Goal: Find specific page/section: Find specific page/section

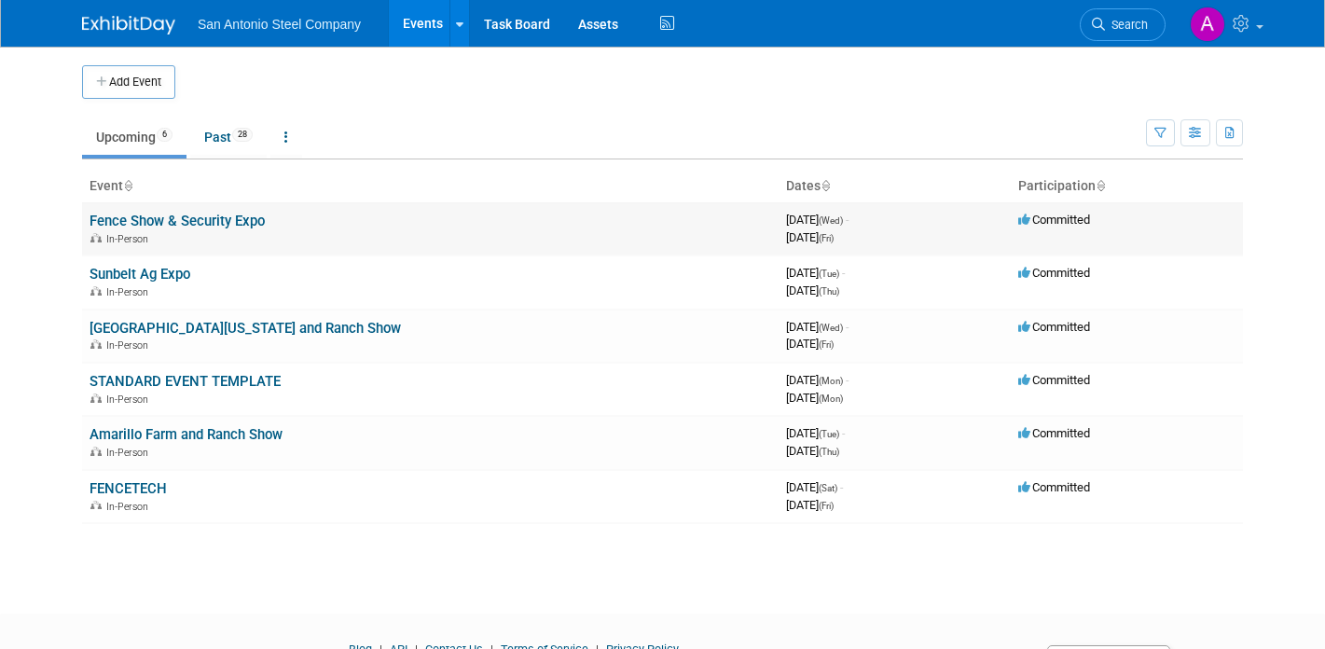
click at [213, 220] on link "Fence Show & Security Expo" at bounding box center [176, 221] width 175 height 17
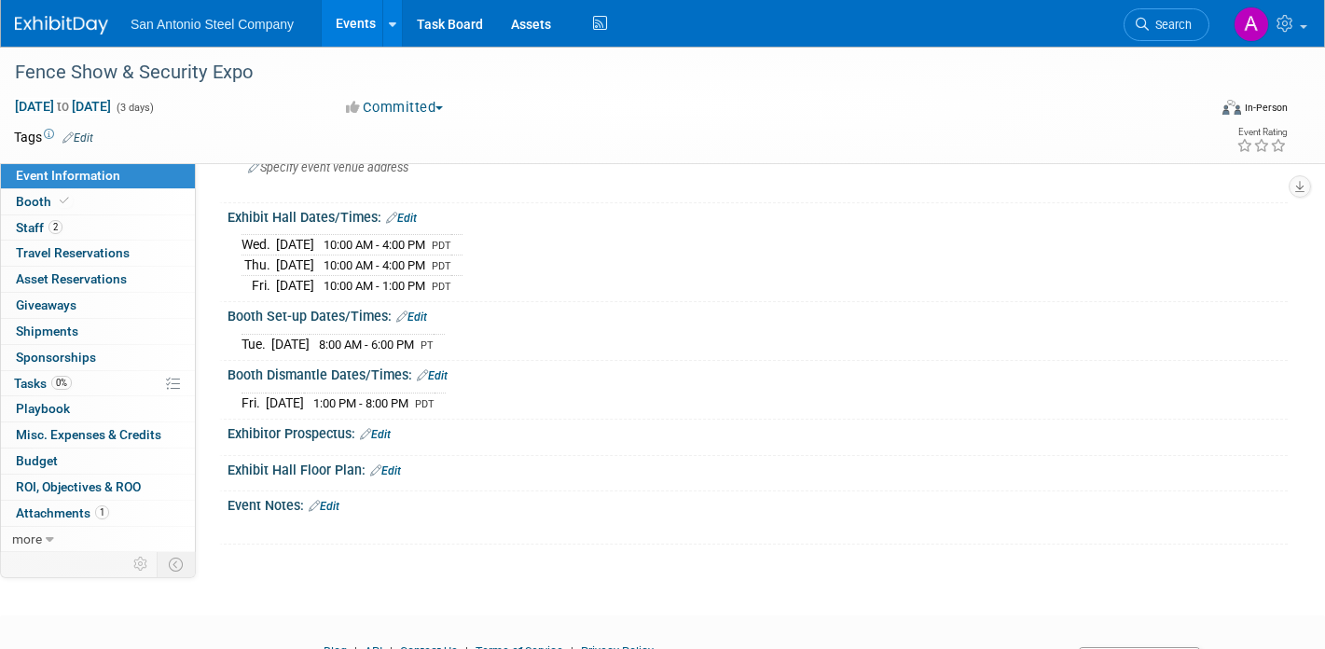
scroll to position [149, 0]
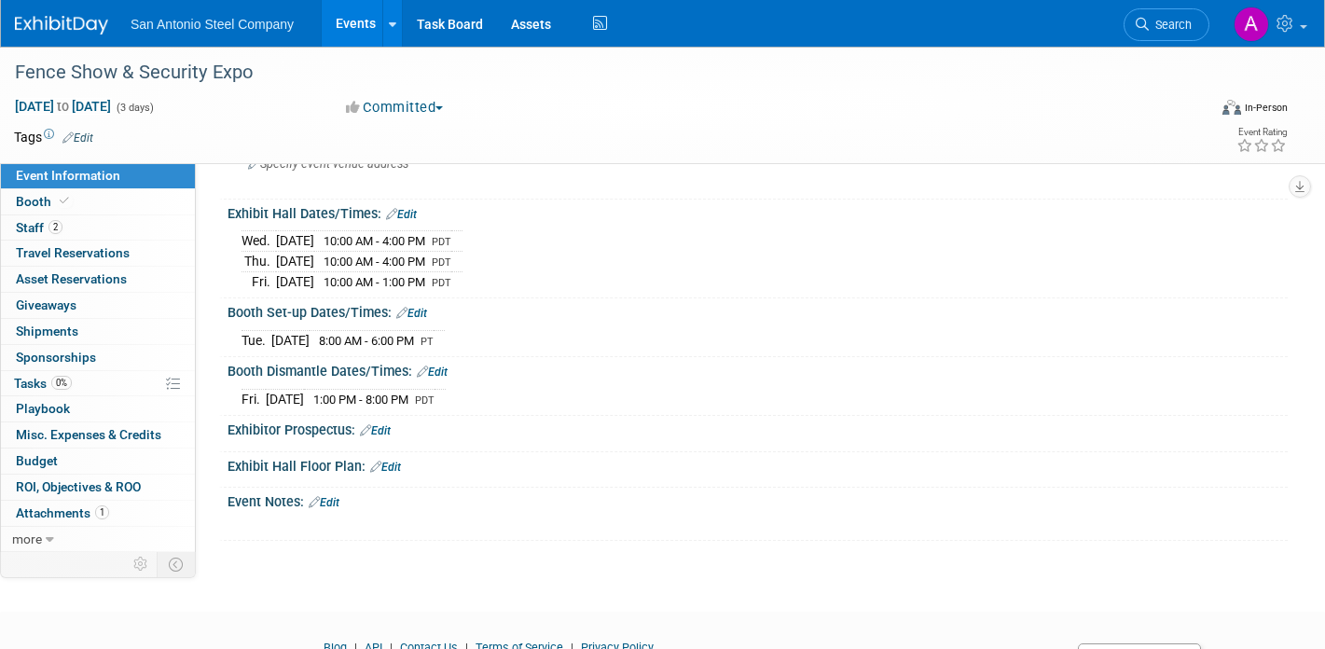
drag, startPoint x: 351, startPoint y: 342, endPoint x: 456, endPoint y: 342, distance: 104.4
click at [433, 342] on td "8:00 AM - 6:00 PM PT" at bounding box center [371, 340] width 124 height 20
click at [414, 342] on span "8:00 AM - 6:00 PM" at bounding box center [366, 341] width 95 height 14
